Goal: Find specific page/section: Find specific page/section

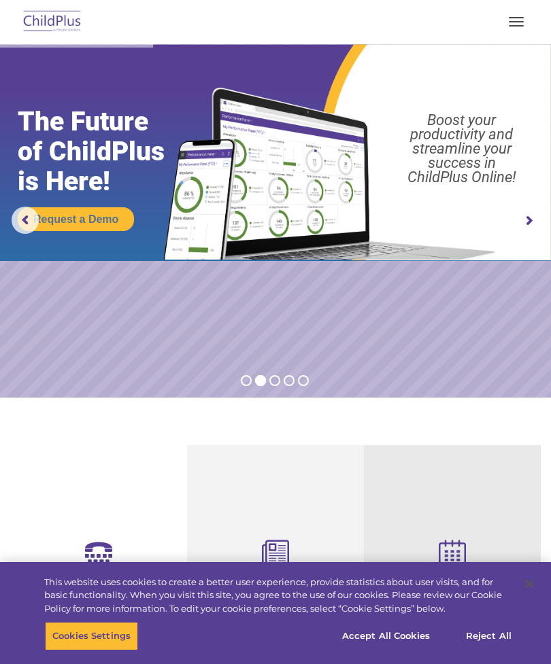
select select "MEDIUM"
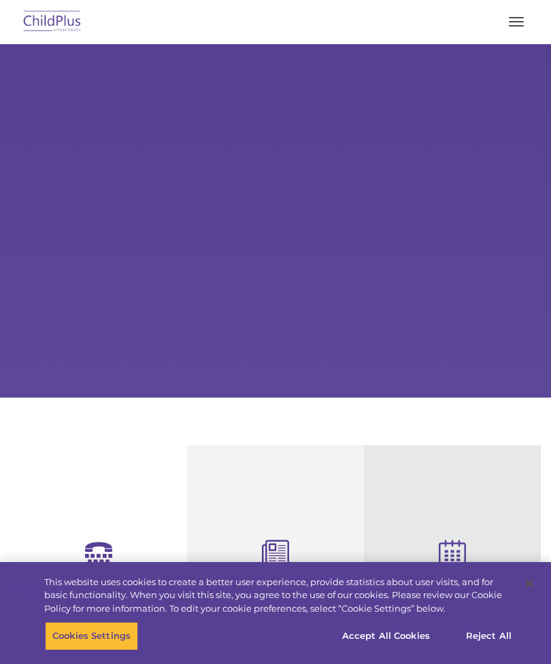
scroll to position [70, 0]
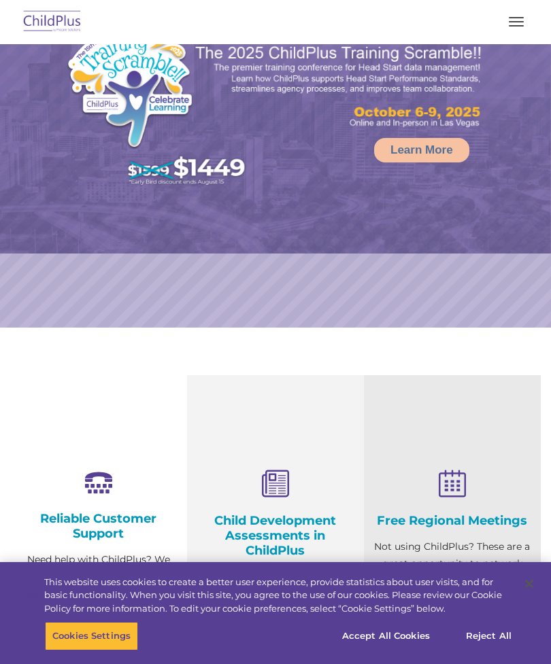
select select "MEDIUM"
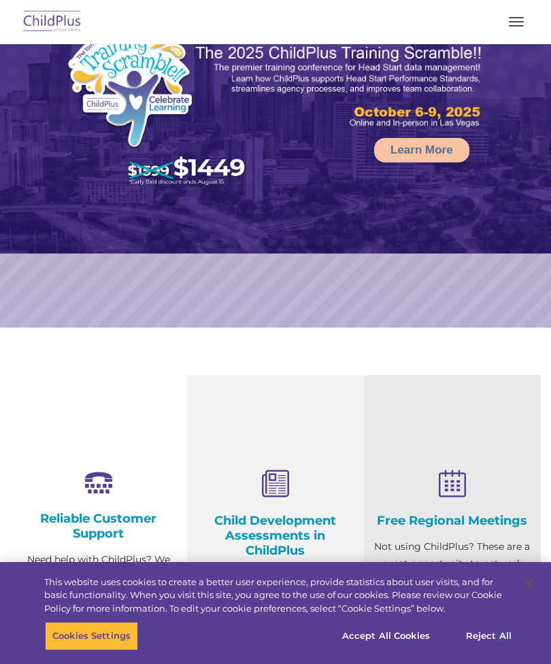
click at [521, 14] on button "button" at bounding box center [516, 22] width 29 height 22
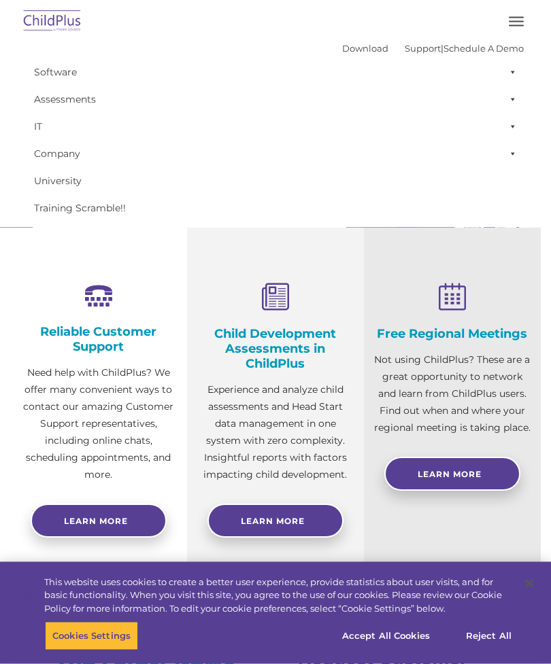
scroll to position [0, 0]
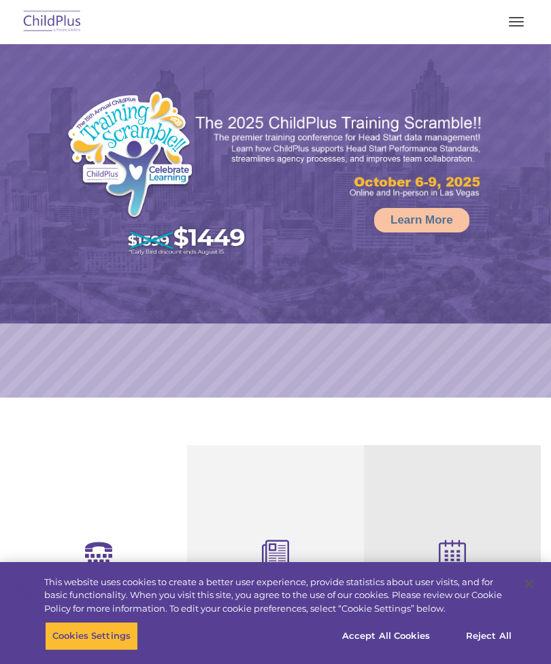
select select "MEDIUM"
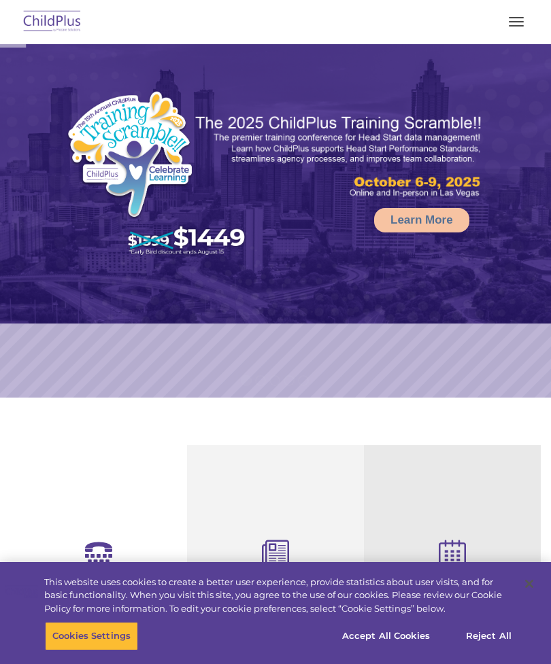
click at [488, 13] on div at bounding box center [275, 21] width 496 height 33
click at [509, 18] on span "button" at bounding box center [516, 17] width 15 height 1
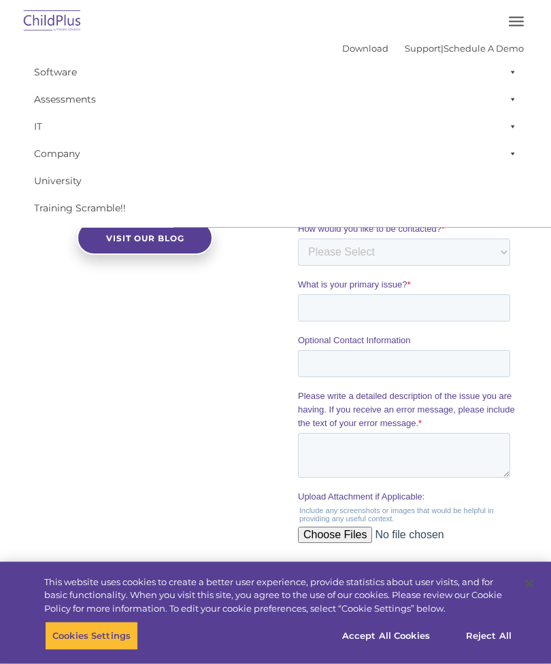
scroll to position [1070, 0]
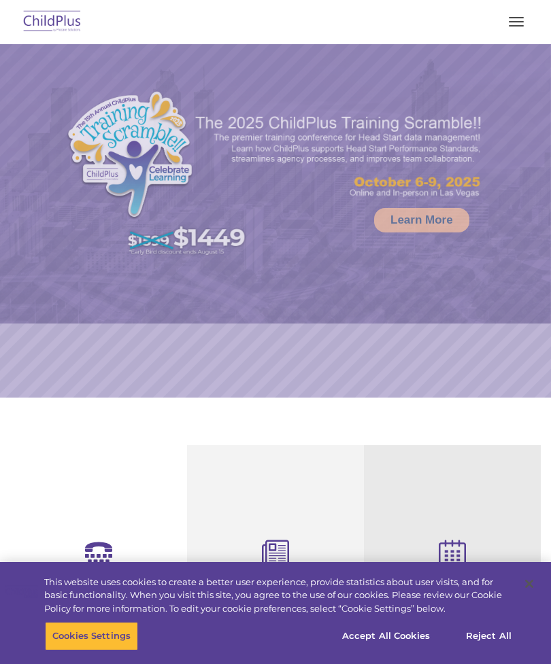
scroll to position [70, 0]
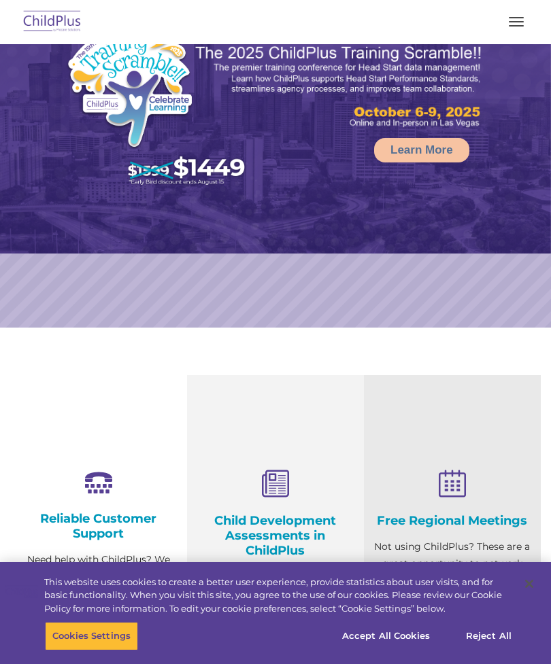
select select "MEDIUM"
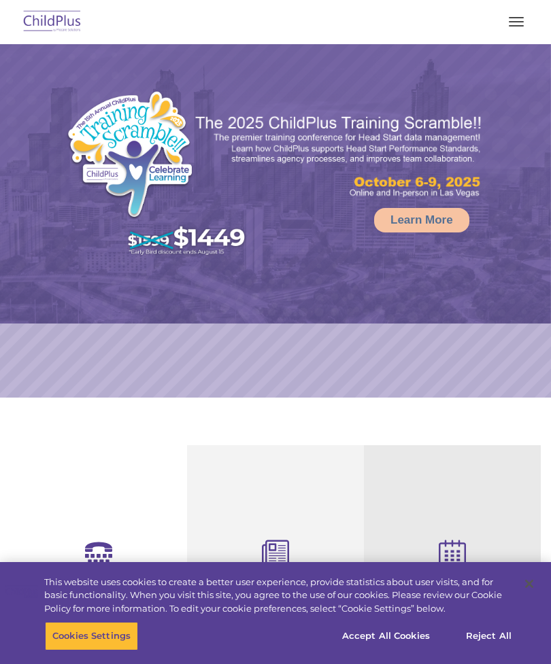
select select "MEDIUM"
